Goal: Check status: Check status

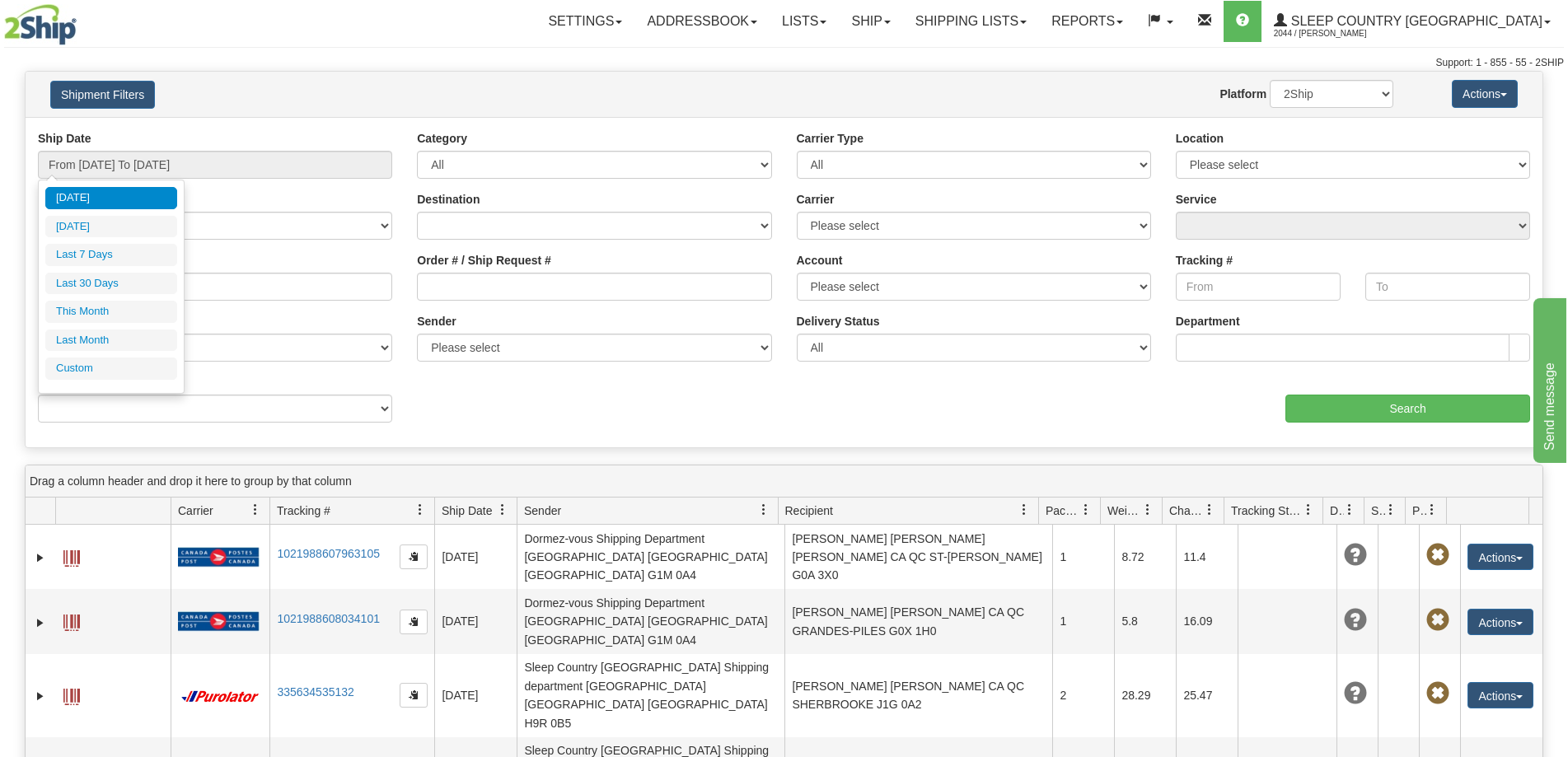
click at [127, 283] on li "Last 30 Days" at bounding box center [111, 283] width 132 height 22
type input "From [DATE] To [DATE]"
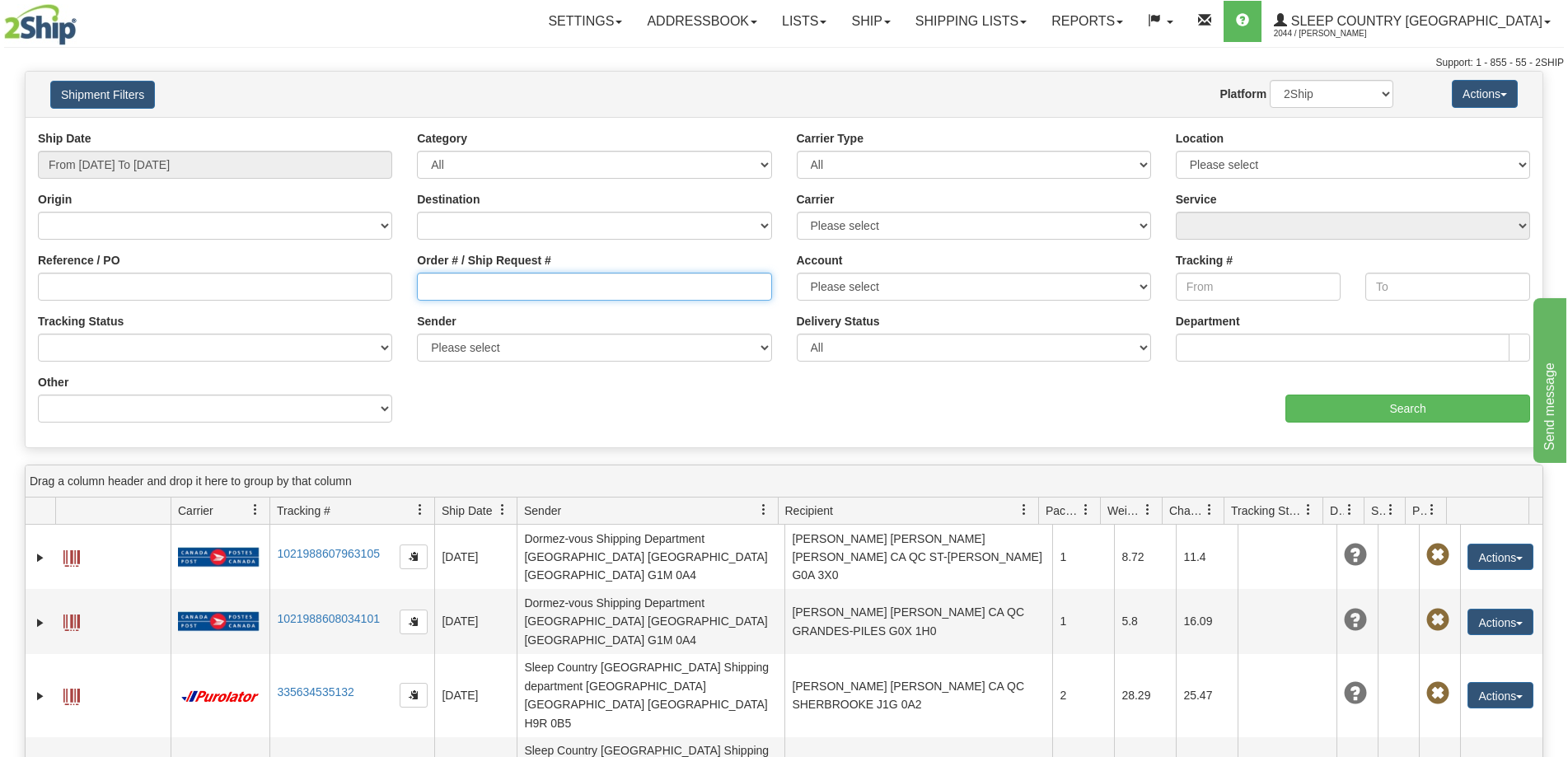
click at [476, 282] on input "Order # / Ship Request #" at bounding box center [595, 286] width 355 height 28
type input "1040483"
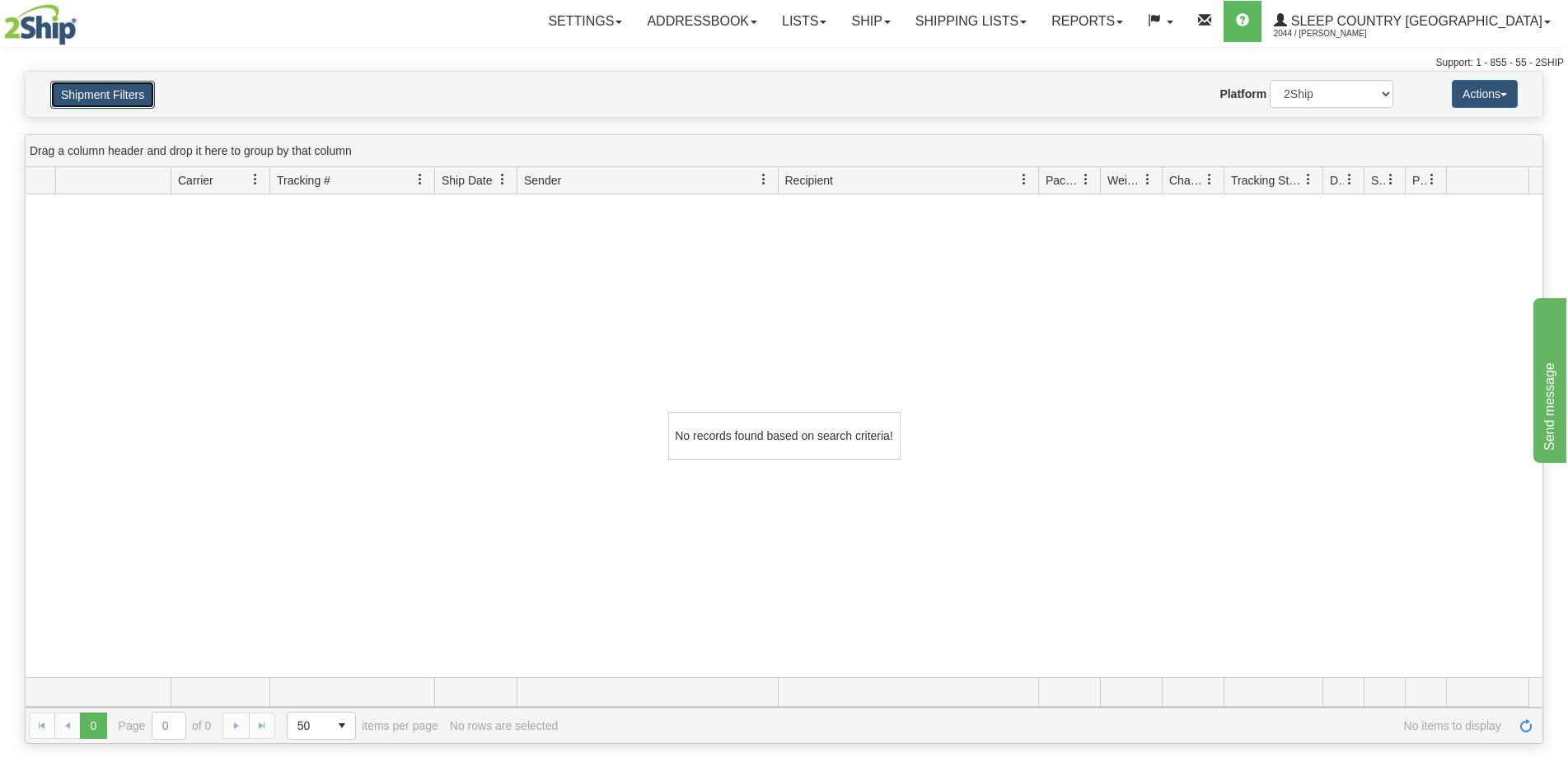
click at [97, 102] on button "Shipment Filters" at bounding box center [102, 94] width 104 height 28
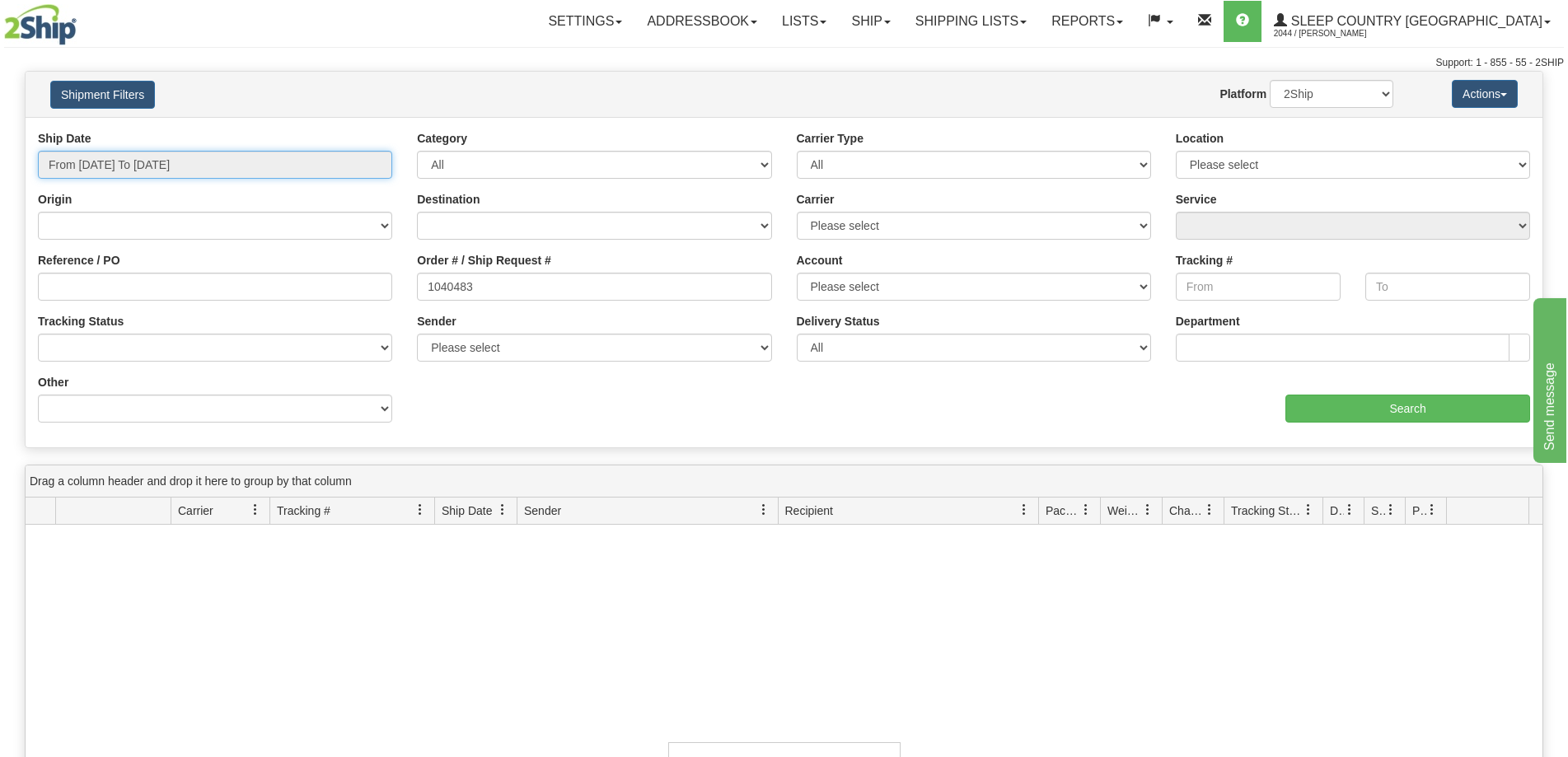
click at [142, 159] on input "From [DATE] To [DATE]" at bounding box center [215, 164] width 355 height 28
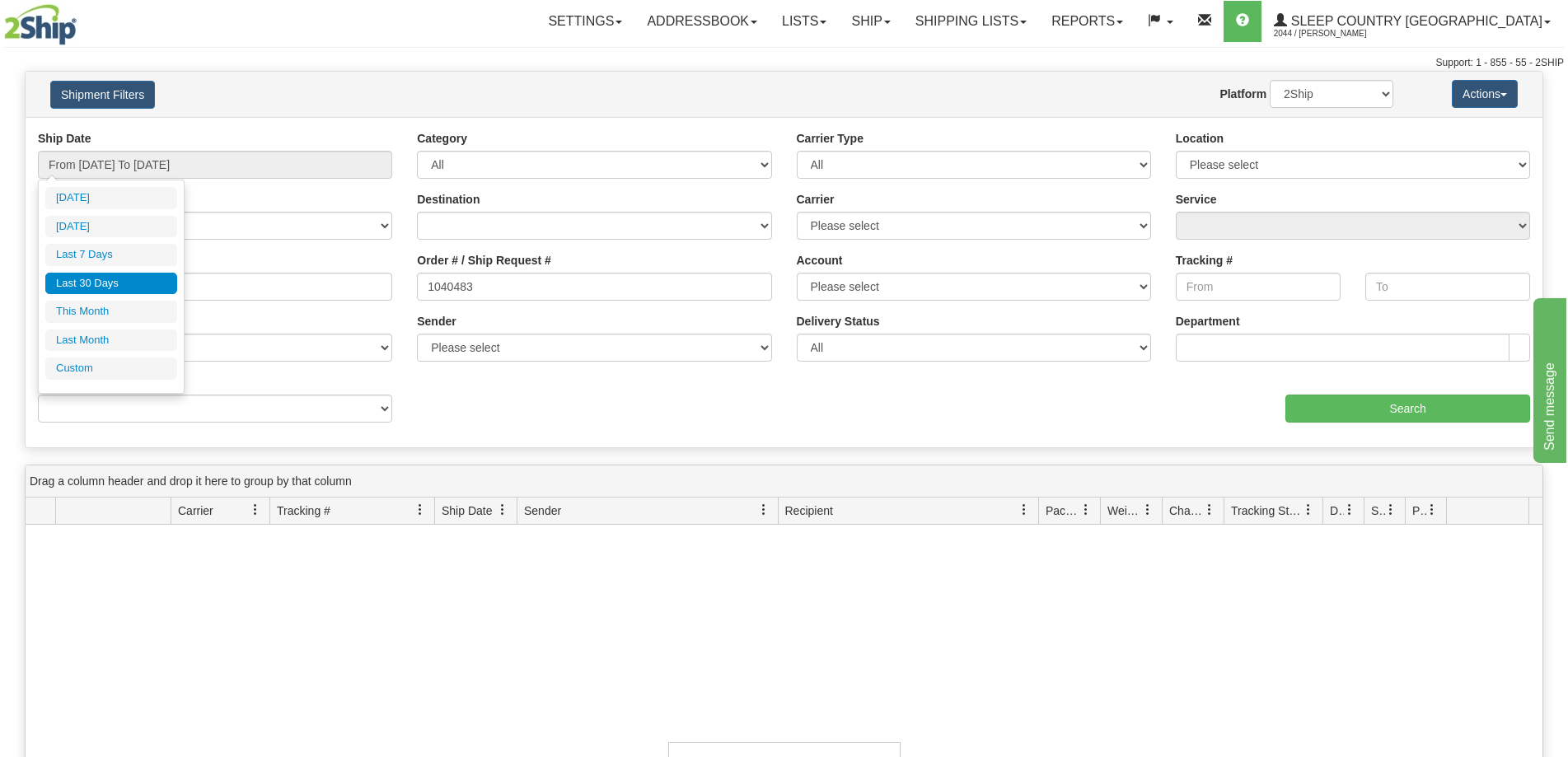
click at [123, 282] on li "Last 30 Days" at bounding box center [111, 283] width 132 height 22
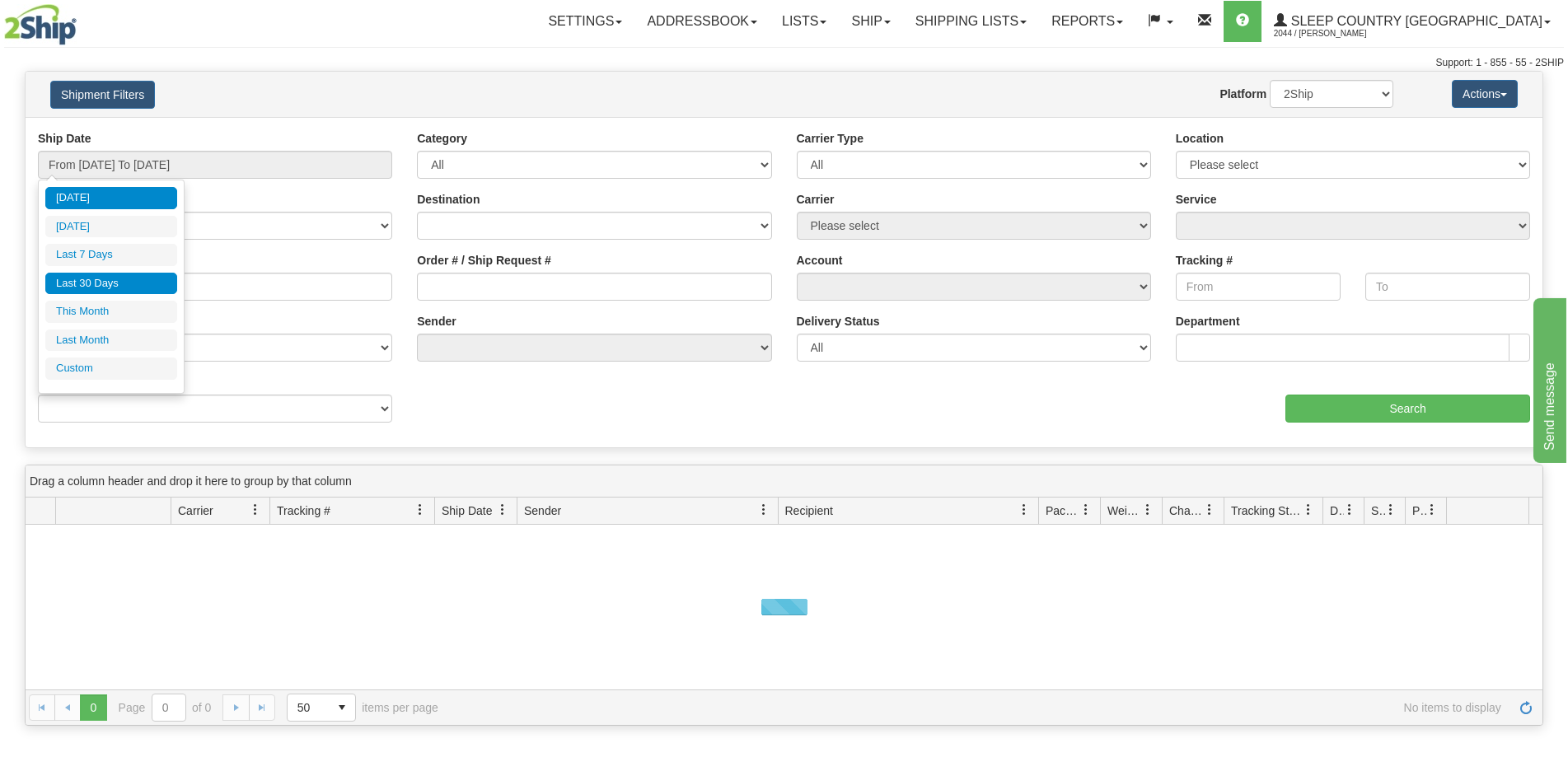
drag, startPoint x: 139, startPoint y: 282, endPoint x: 435, endPoint y: 264, distance: 296.5
click at [142, 282] on li "Last 30 Days" at bounding box center [111, 283] width 132 height 22
type input "From [DATE] To [DATE]"
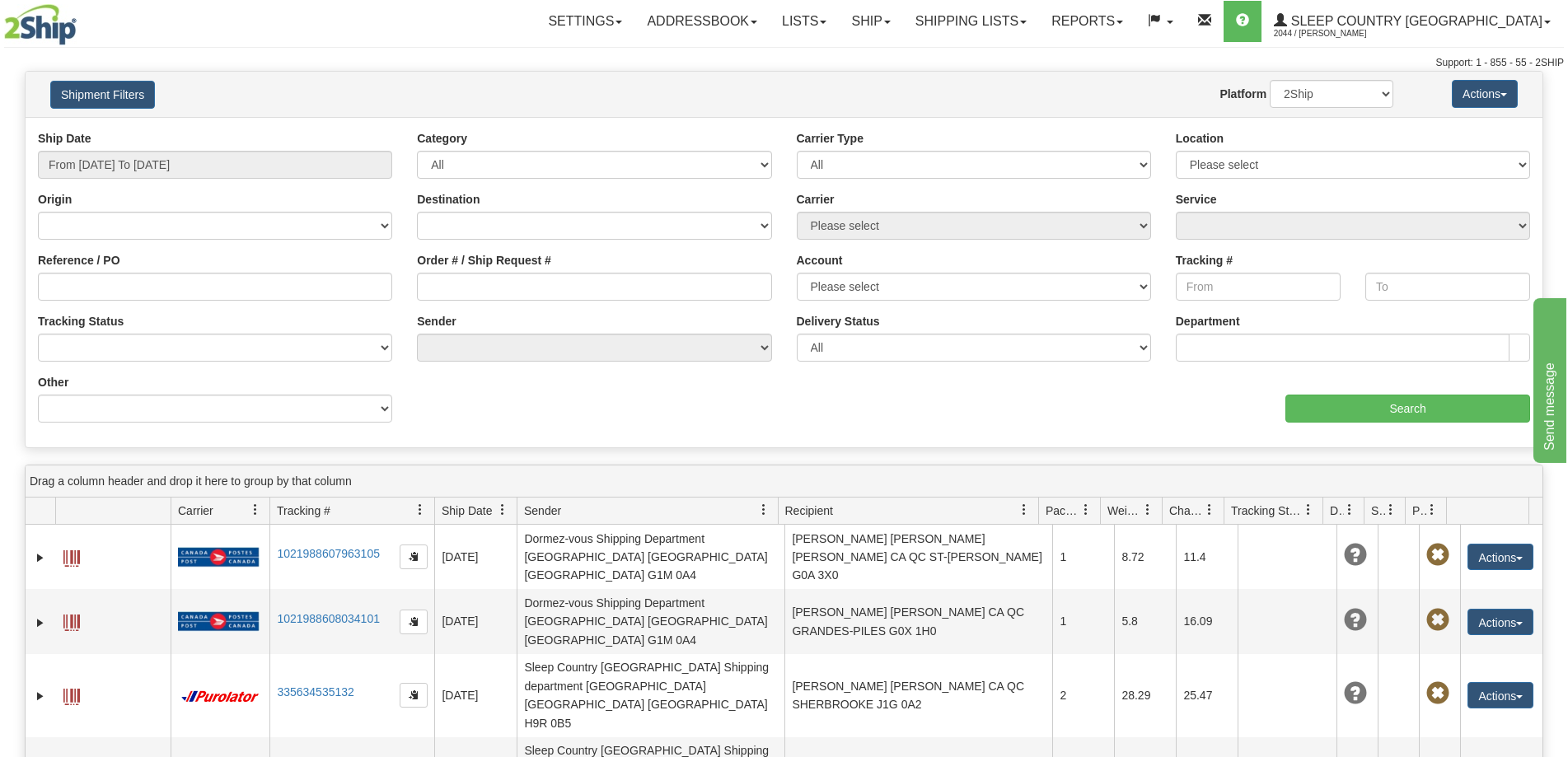
click at [456, 275] on div "Order # / Ship Request #" at bounding box center [595, 276] width 355 height 49
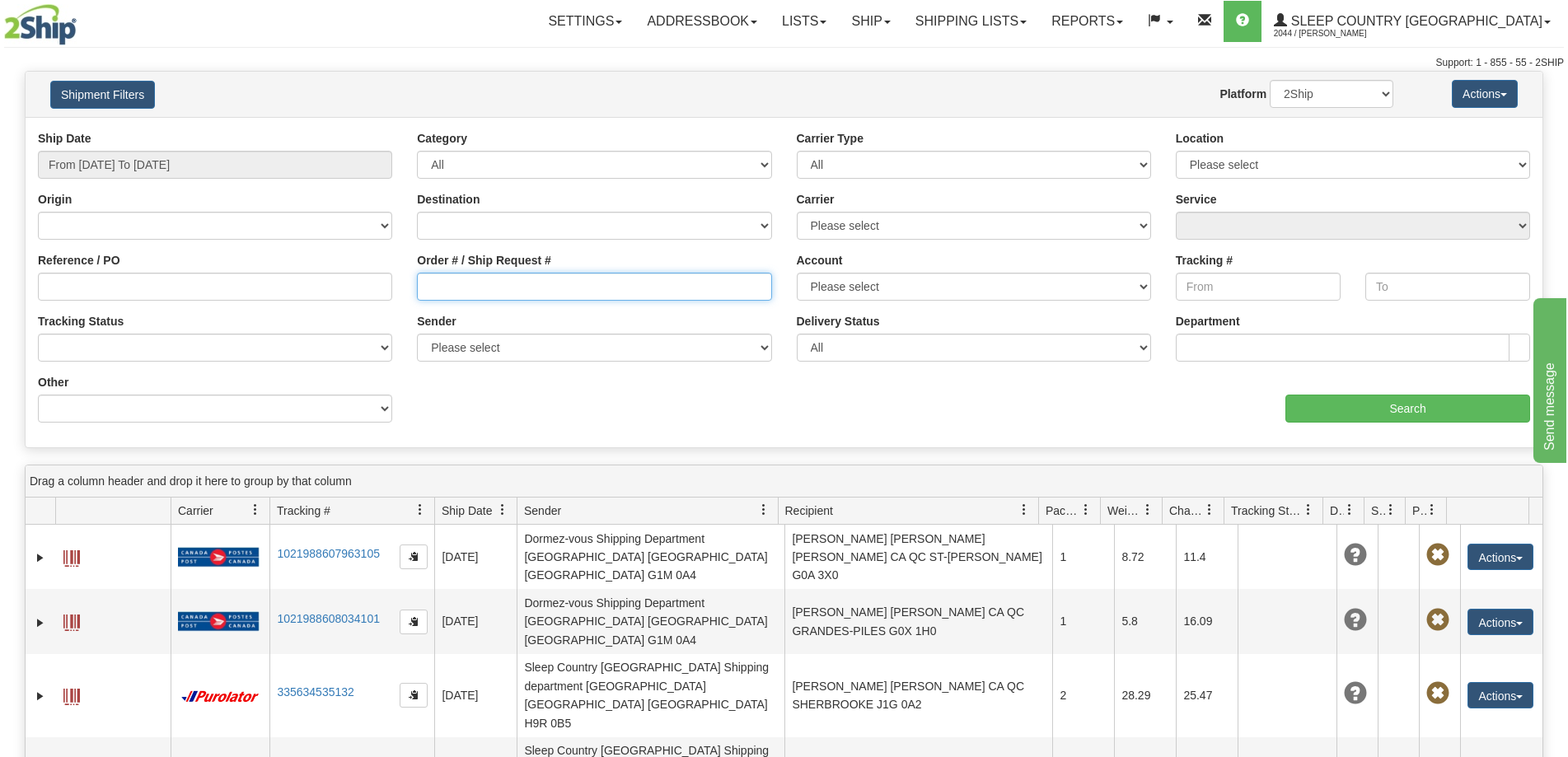
click at [463, 287] on input "Order # / Ship Request #" at bounding box center [595, 286] width 355 height 28
paste input "9000H990174"
type input "9000H990174"
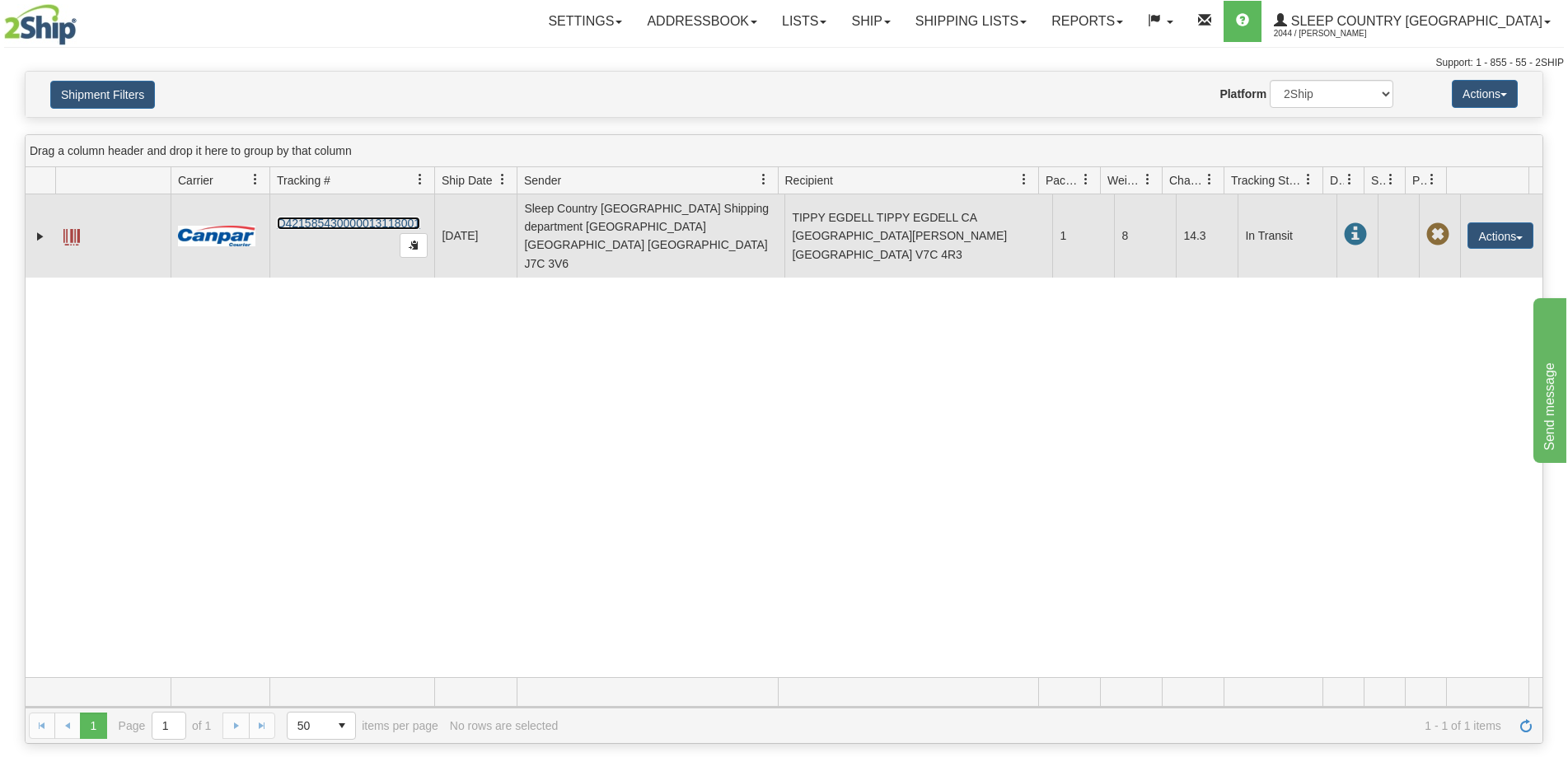
click at [310, 217] on link "D421585430000013118001" at bounding box center [348, 223] width 143 height 13
